Goal: Task Accomplishment & Management: Use online tool/utility

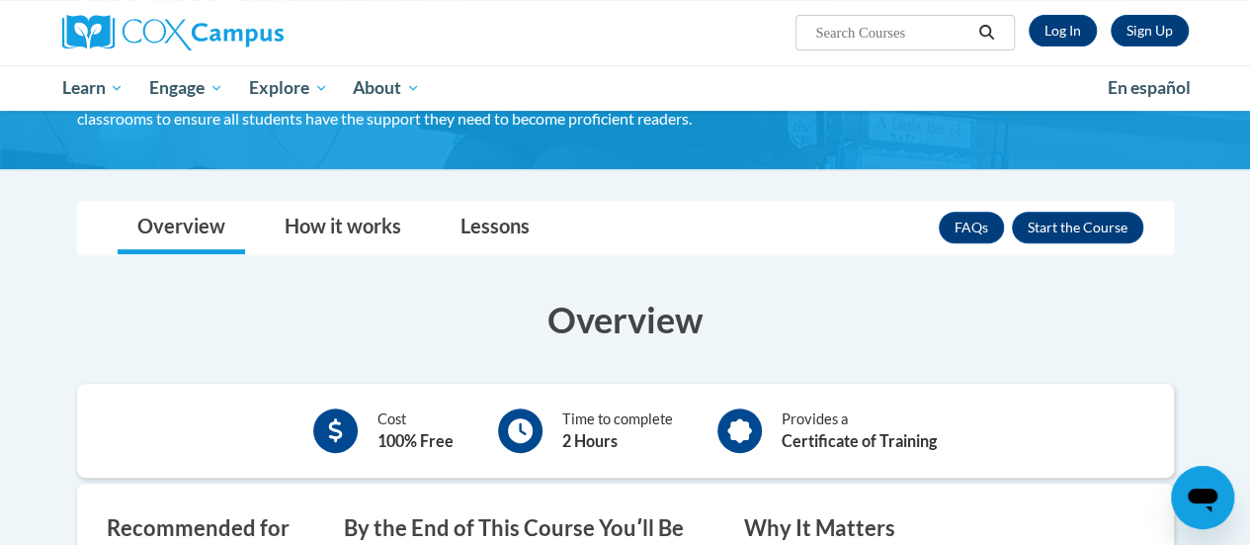
scroll to position [99, 0]
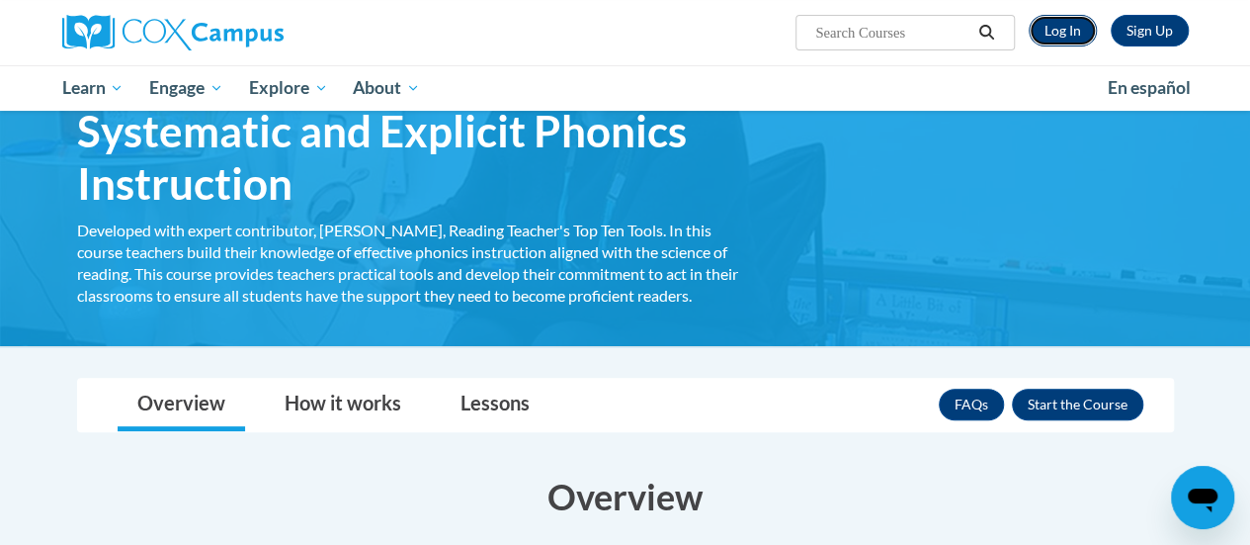
click at [1078, 35] on link "Log In" at bounding box center [1063, 31] width 68 height 32
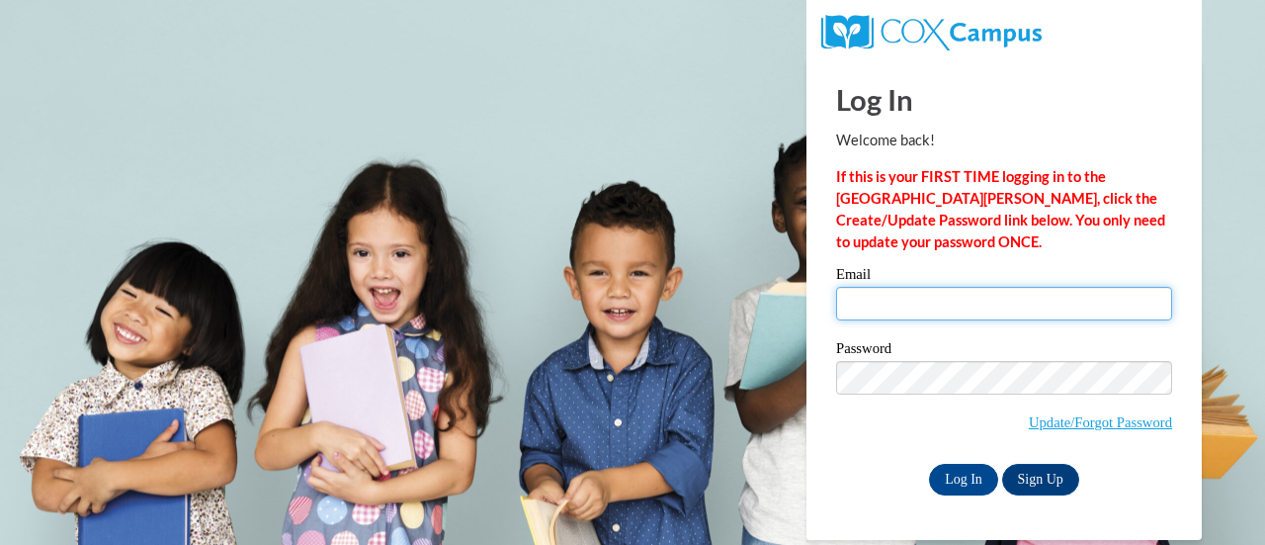
click at [923, 301] on input "Email" at bounding box center [1004, 304] width 336 height 34
type input "rrglover@my.waketech.edu"
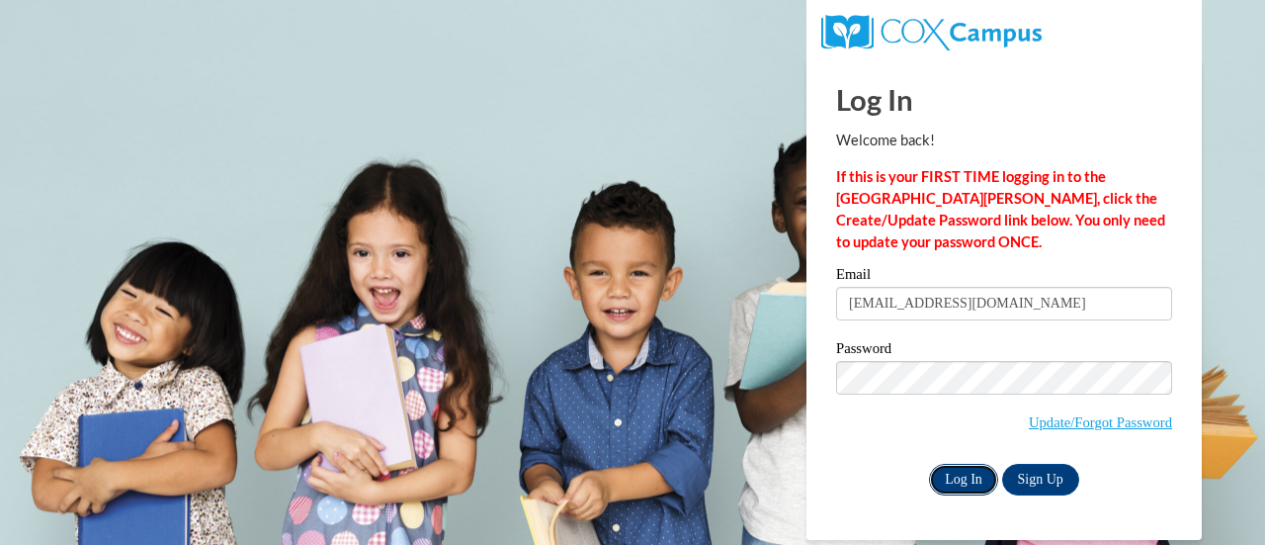
click at [956, 479] on input "Log In" at bounding box center [963, 479] width 69 height 32
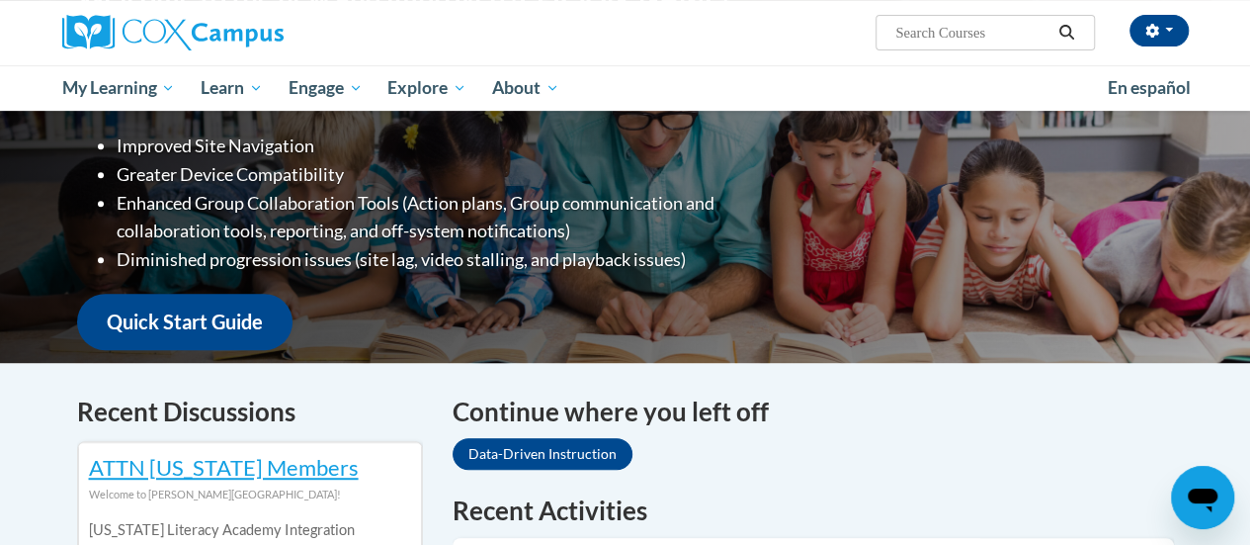
scroll to position [99, 0]
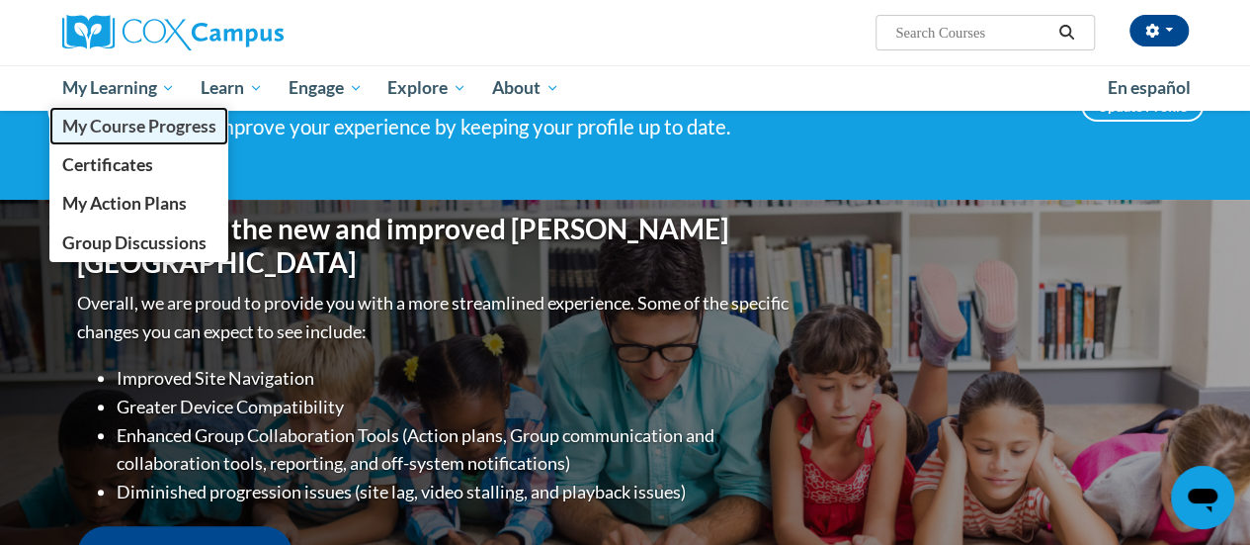
click at [126, 128] on span "My Course Progress" at bounding box center [138, 126] width 154 height 21
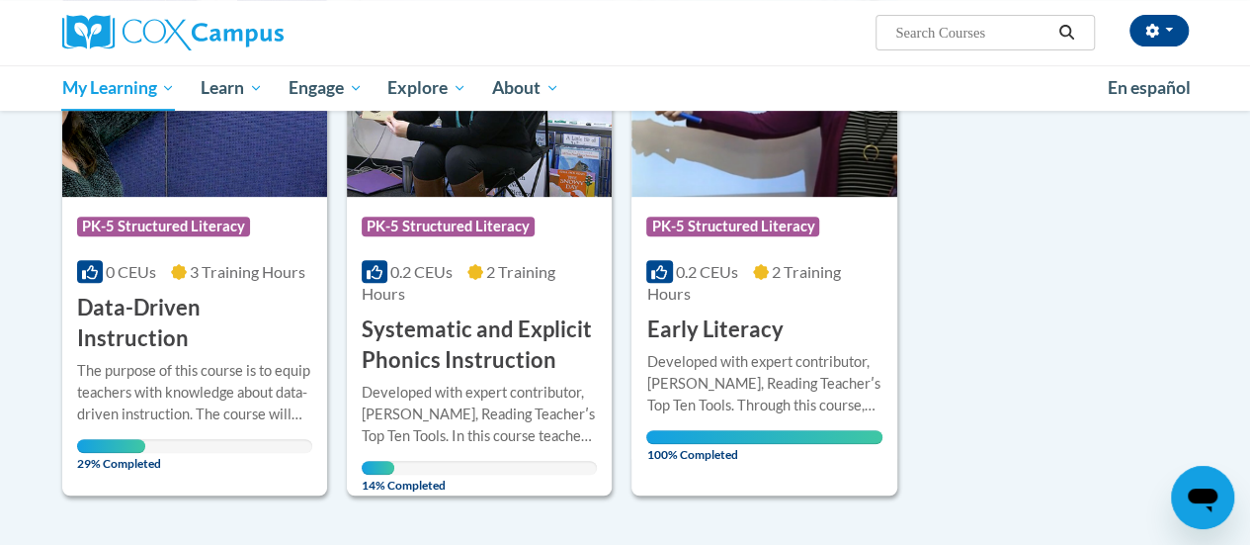
scroll to position [372, 0]
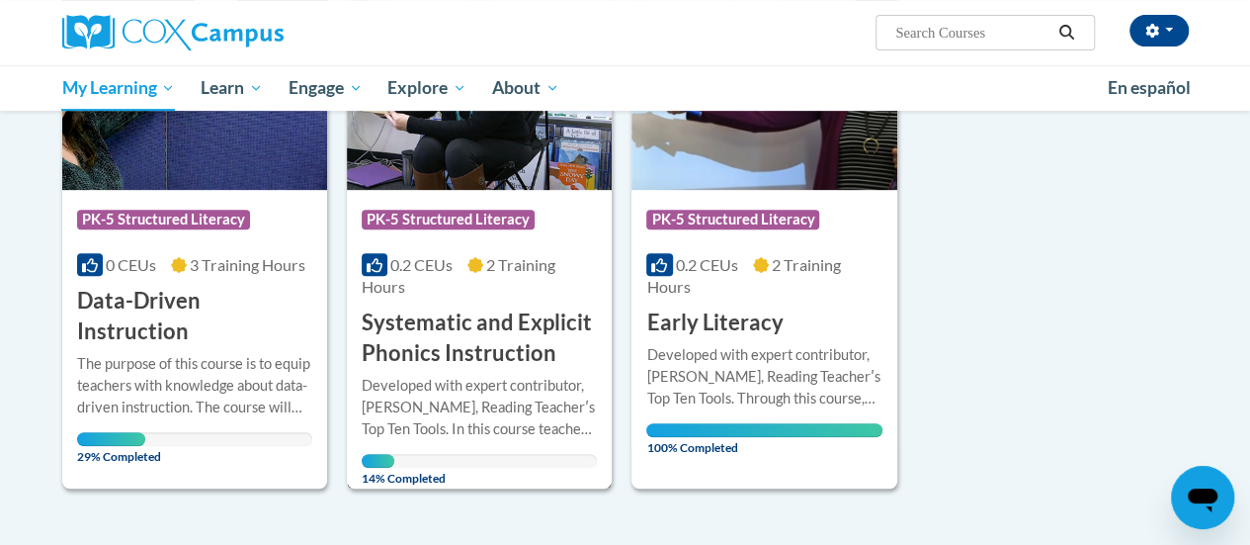
click at [463, 327] on h3 "Systematic and Explicit Phonics Instruction" at bounding box center [479, 337] width 235 height 61
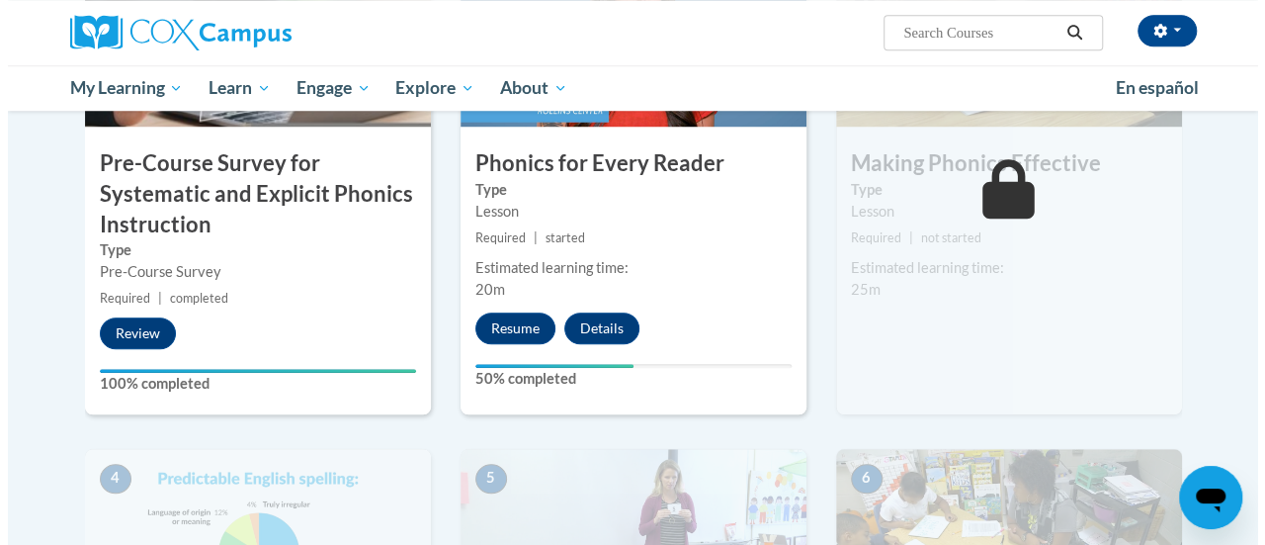
scroll to position [632, 0]
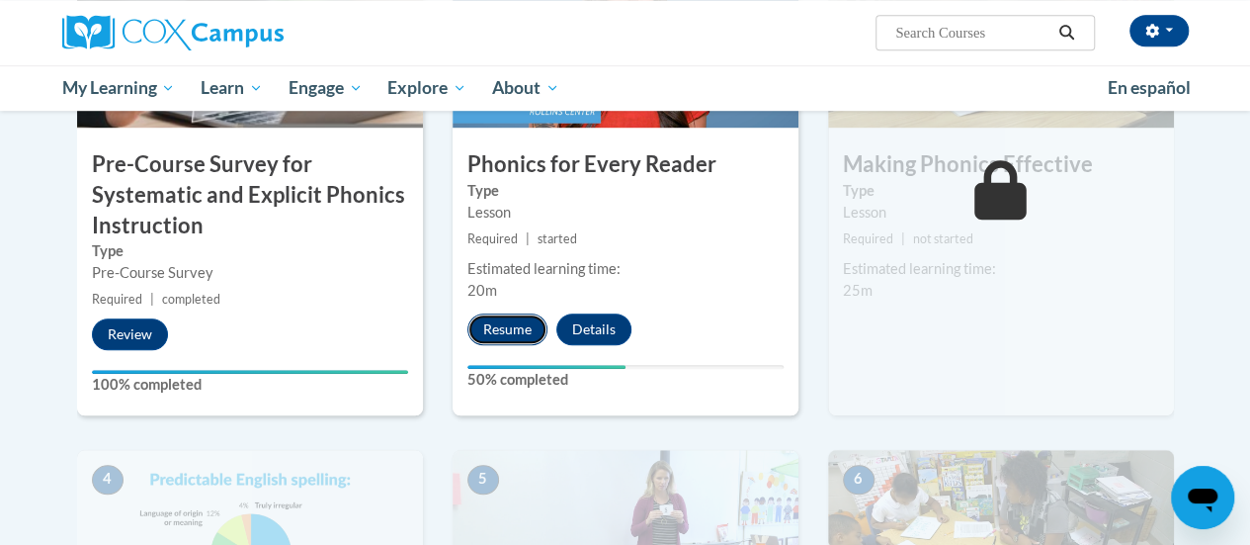
click at [495, 322] on button "Resume" at bounding box center [507, 329] width 80 height 32
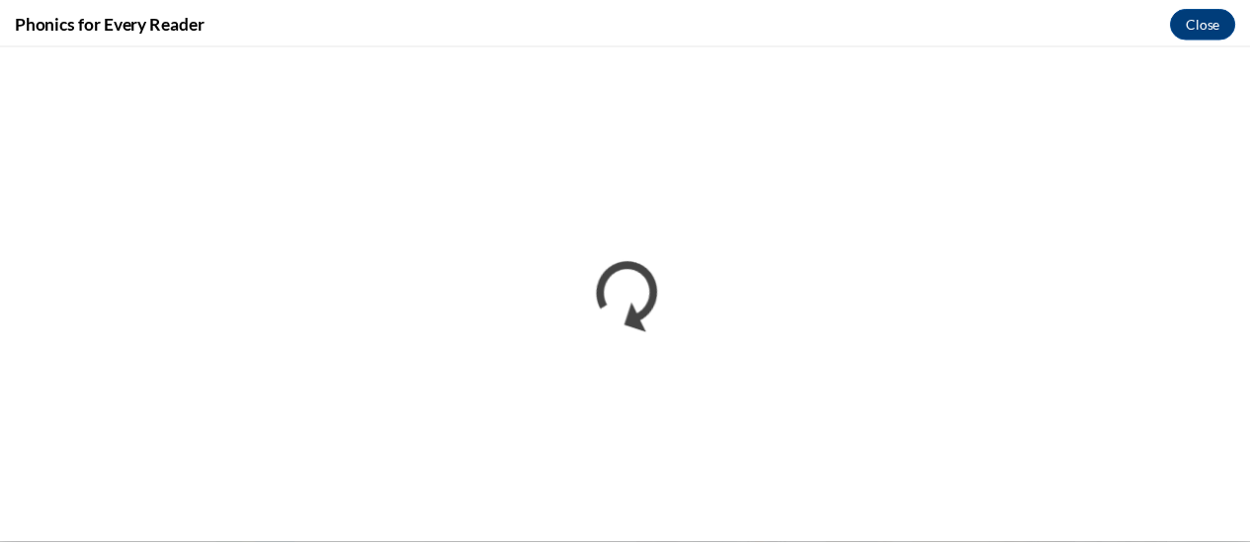
scroll to position [0, 0]
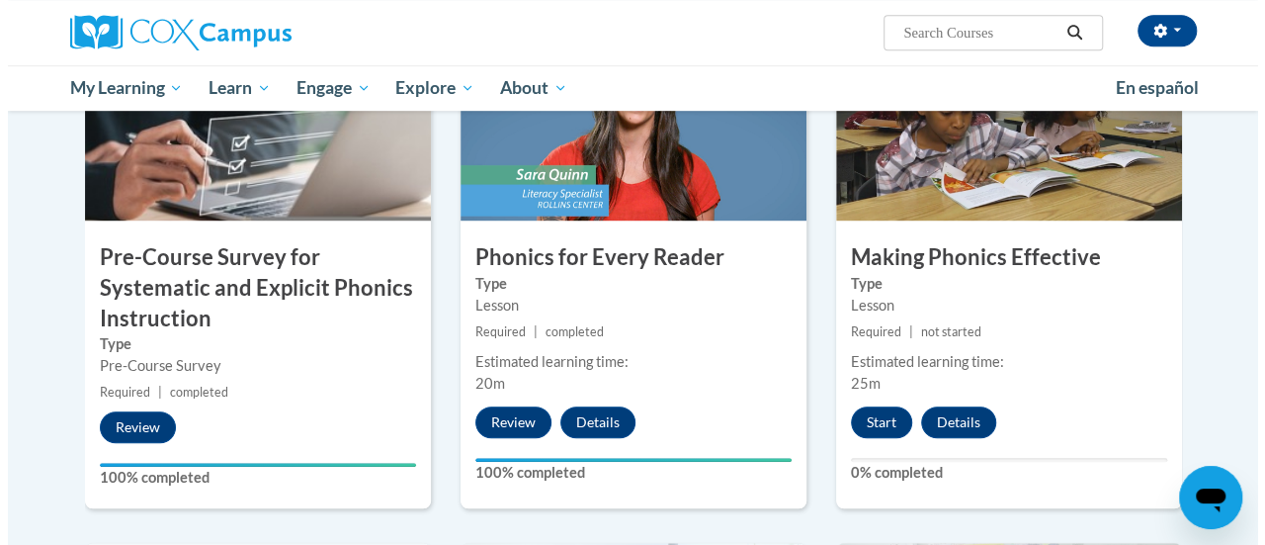
scroll to position [494, 0]
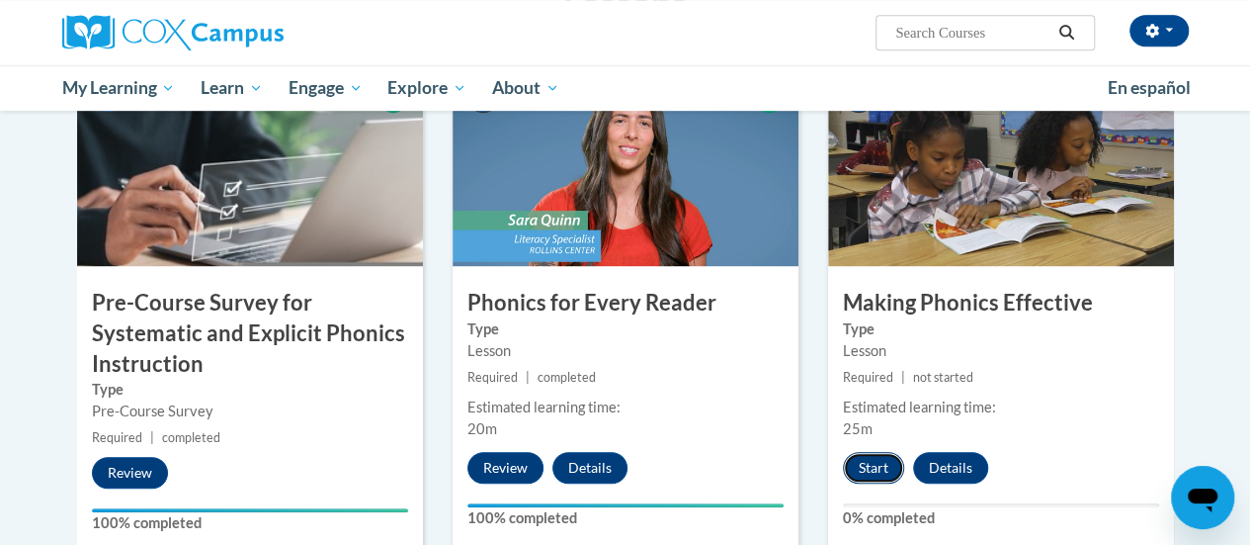
click at [872, 471] on button "Start" at bounding box center [873, 468] width 61 height 32
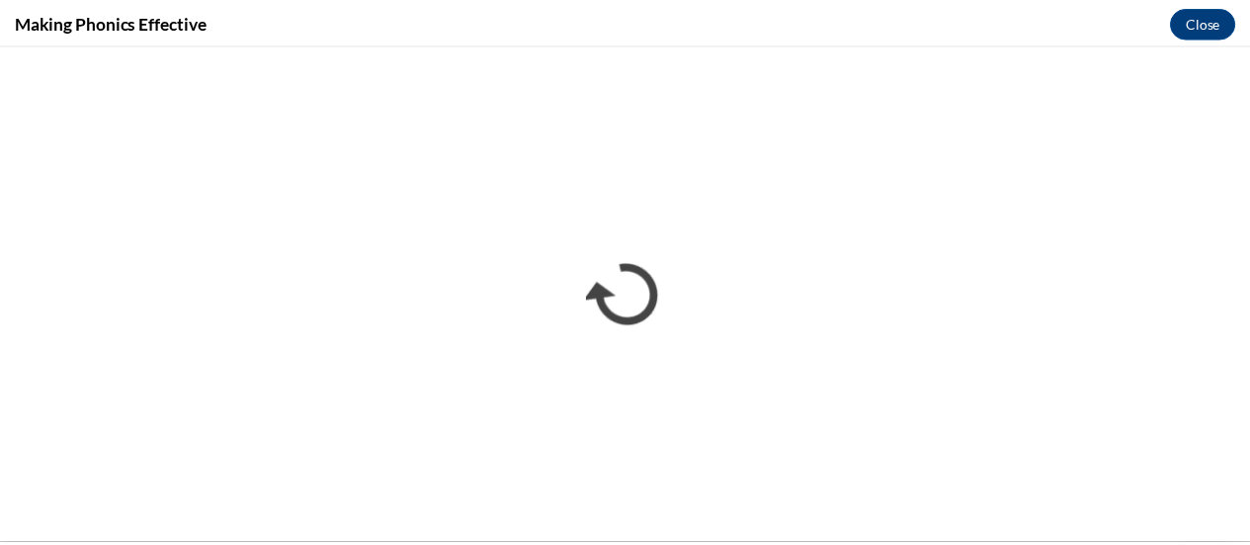
scroll to position [0, 0]
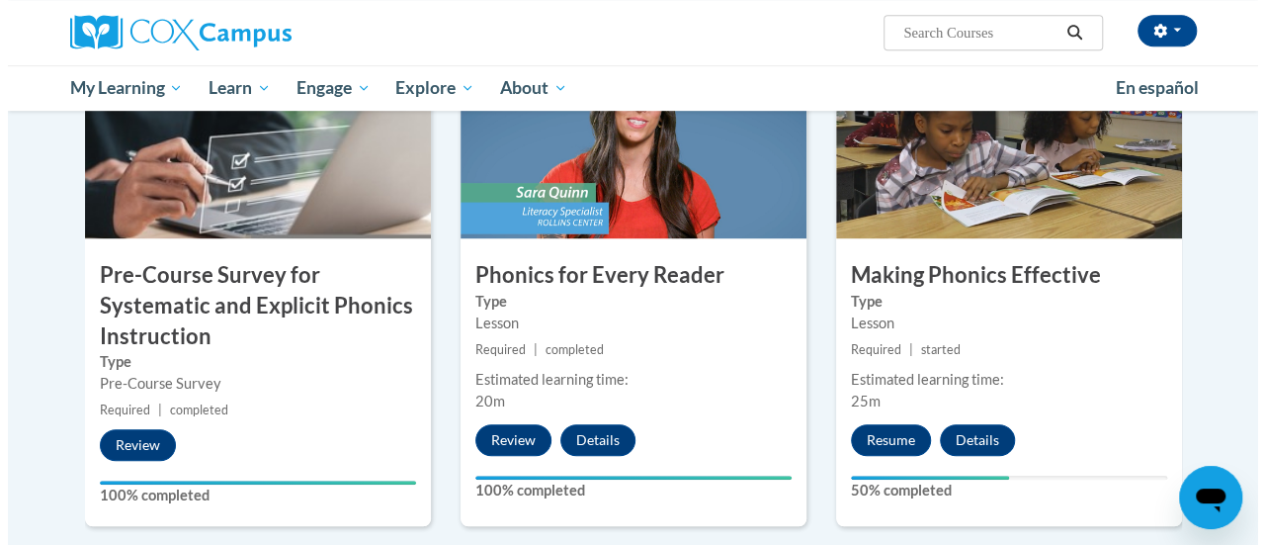
scroll to position [692, 0]
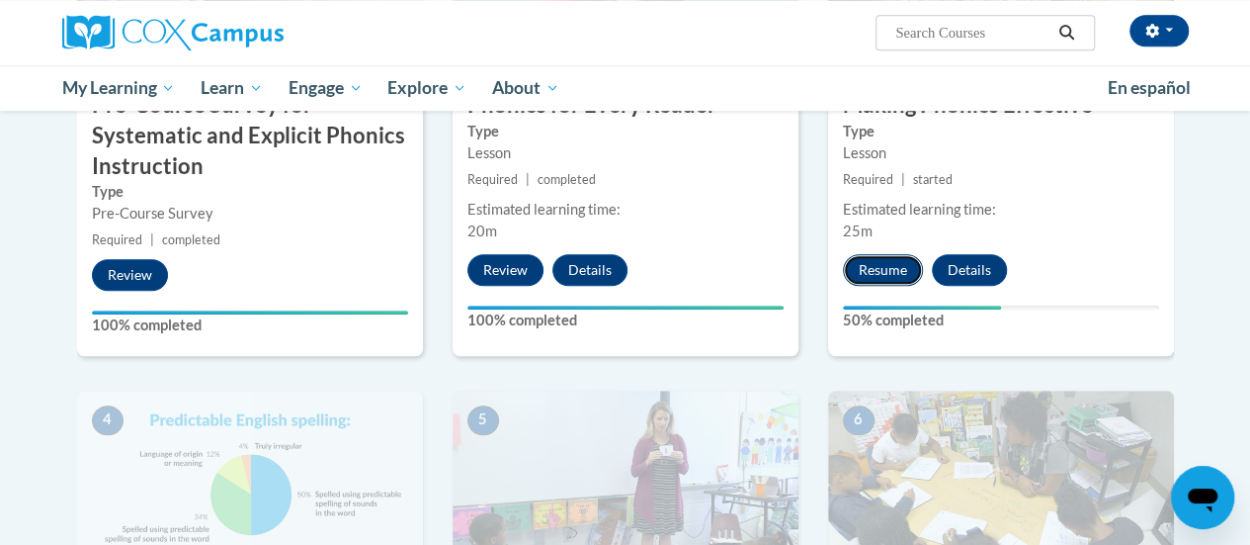
click at [881, 266] on button "Resume" at bounding box center [883, 270] width 80 height 32
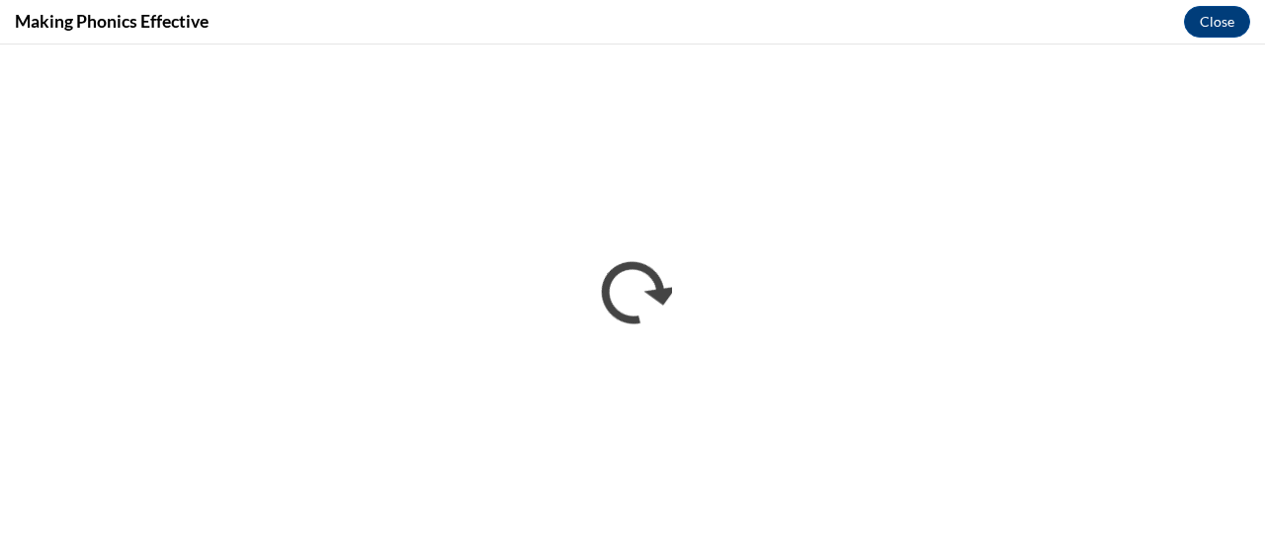
scroll to position [0, 0]
